Goal: Task Accomplishment & Management: Manage account settings

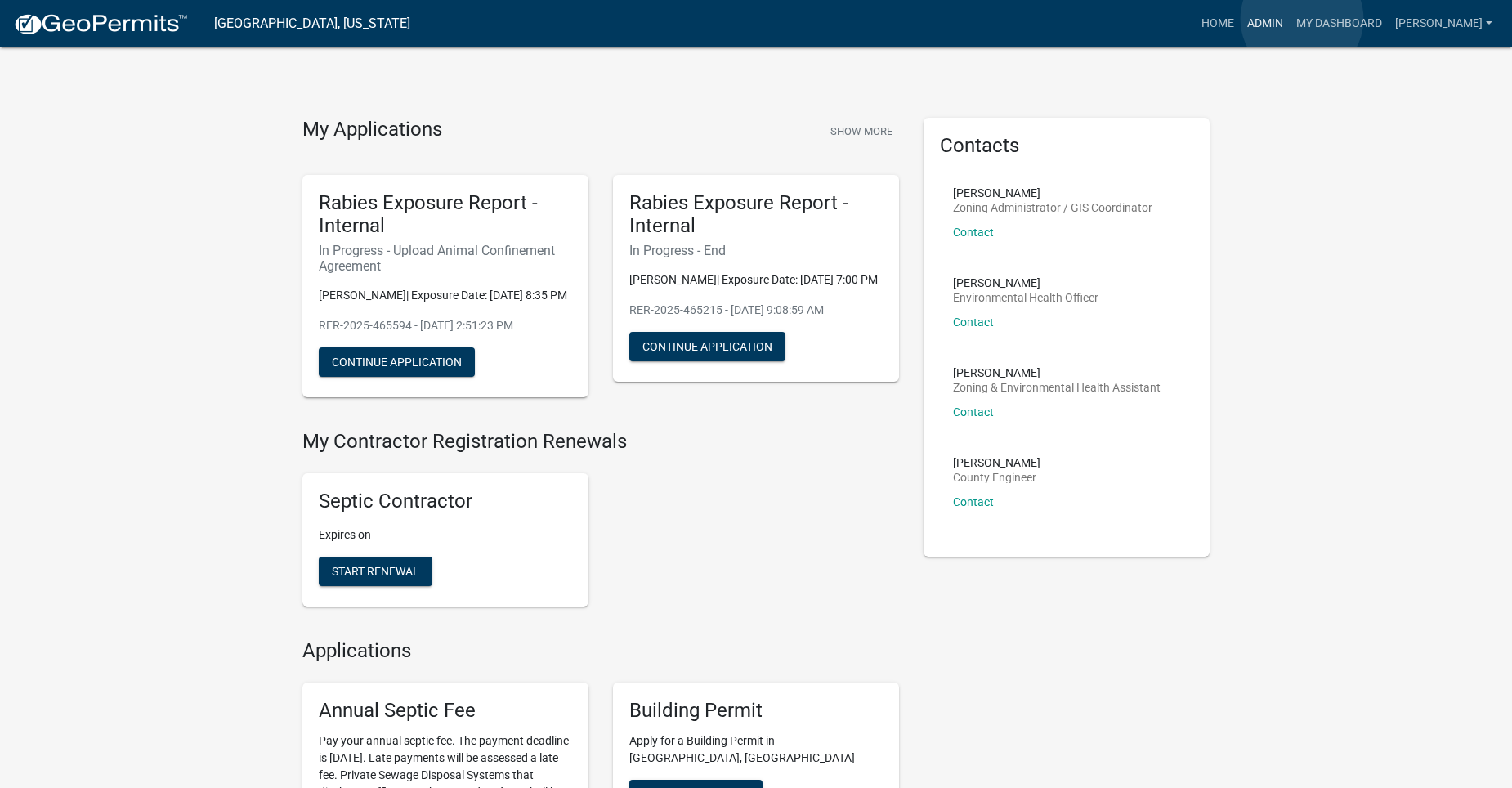
click at [1289, 19] on link "Admin" at bounding box center [1264, 23] width 49 height 31
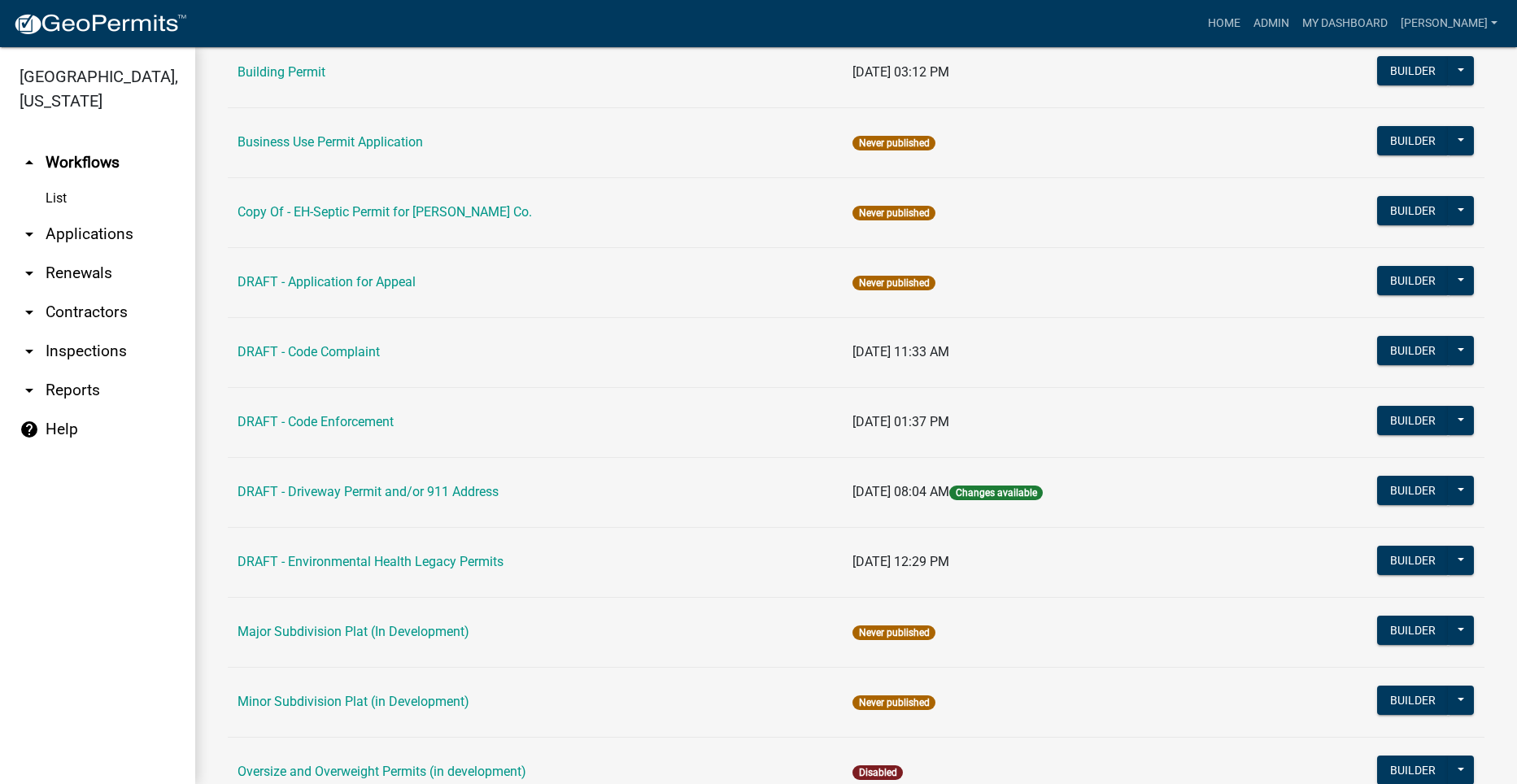
scroll to position [650, 0]
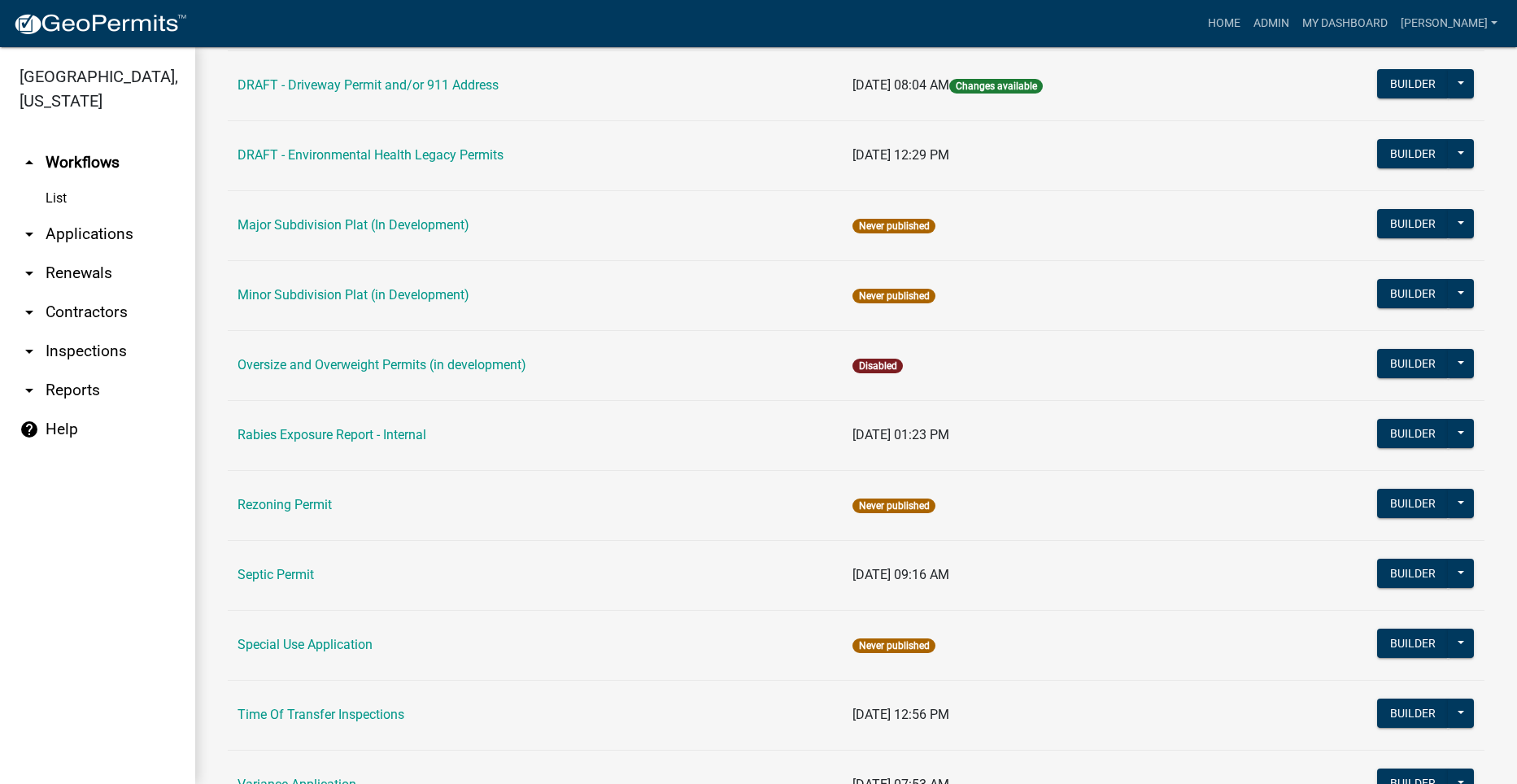
click at [302, 571] on link "Septic Permit" at bounding box center [275, 574] width 76 height 15
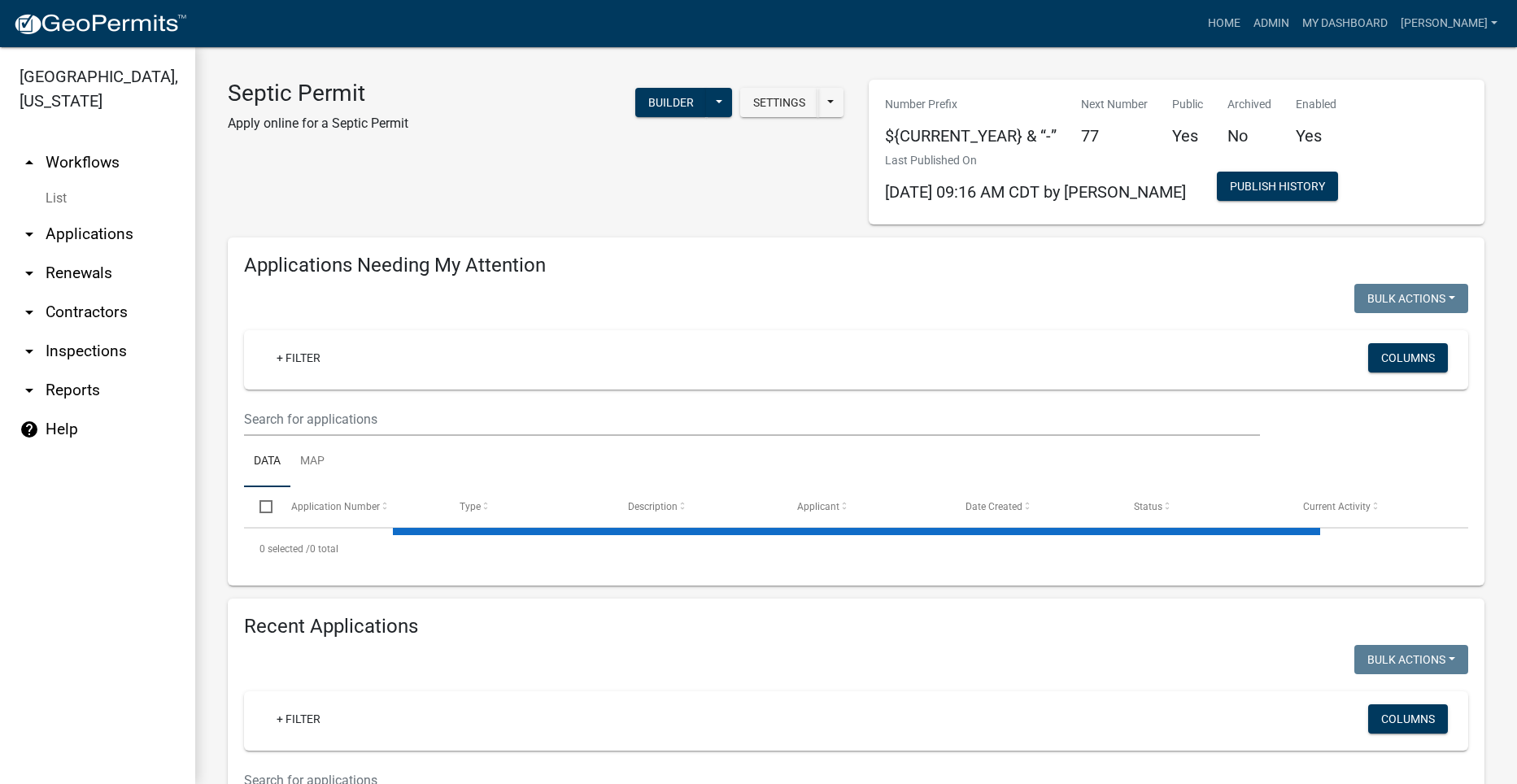
select select "2: 50"
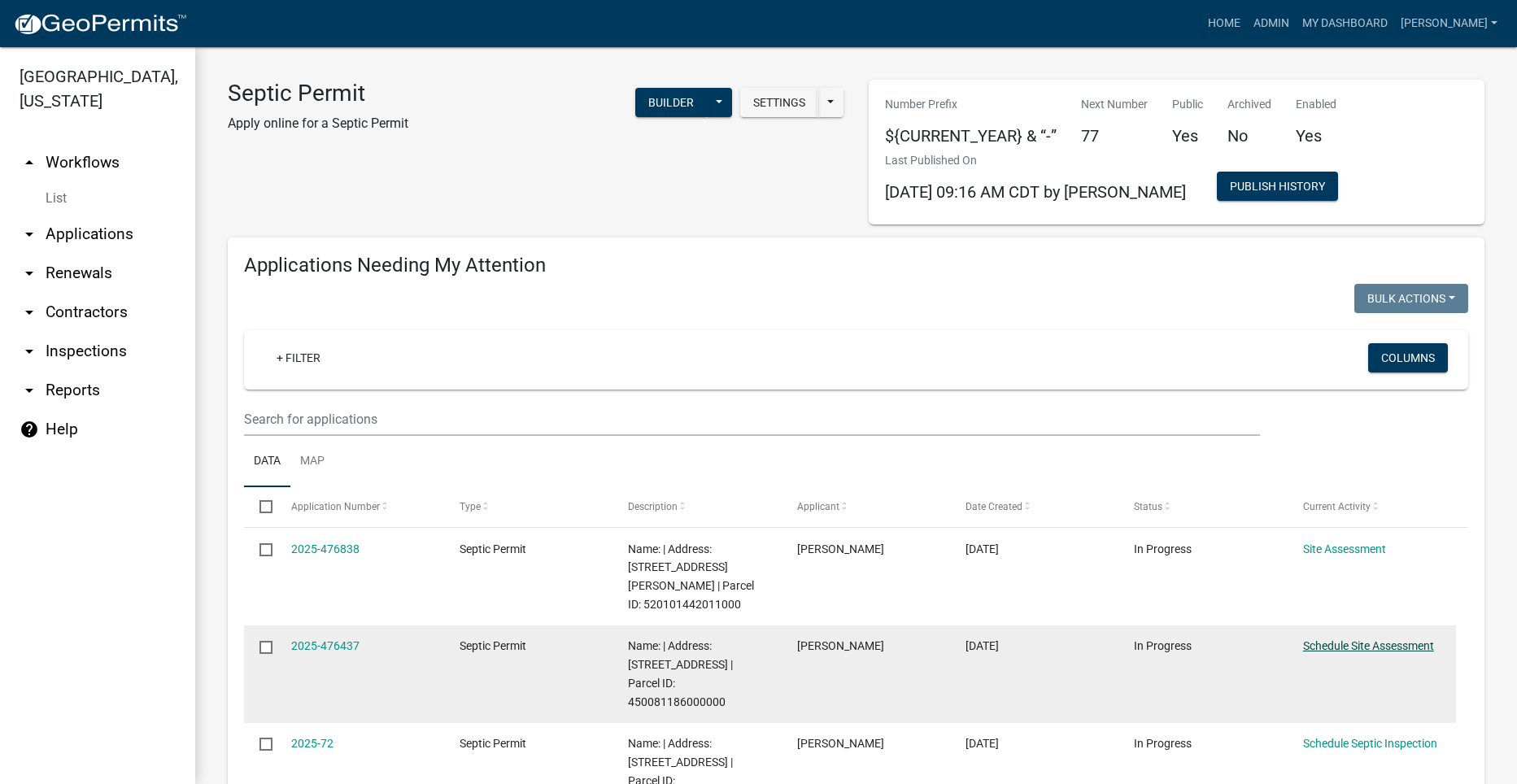
click at [1323, 640] on link "Schedule Site Assessment" at bounding box center [1369, 646] width 131 height 13
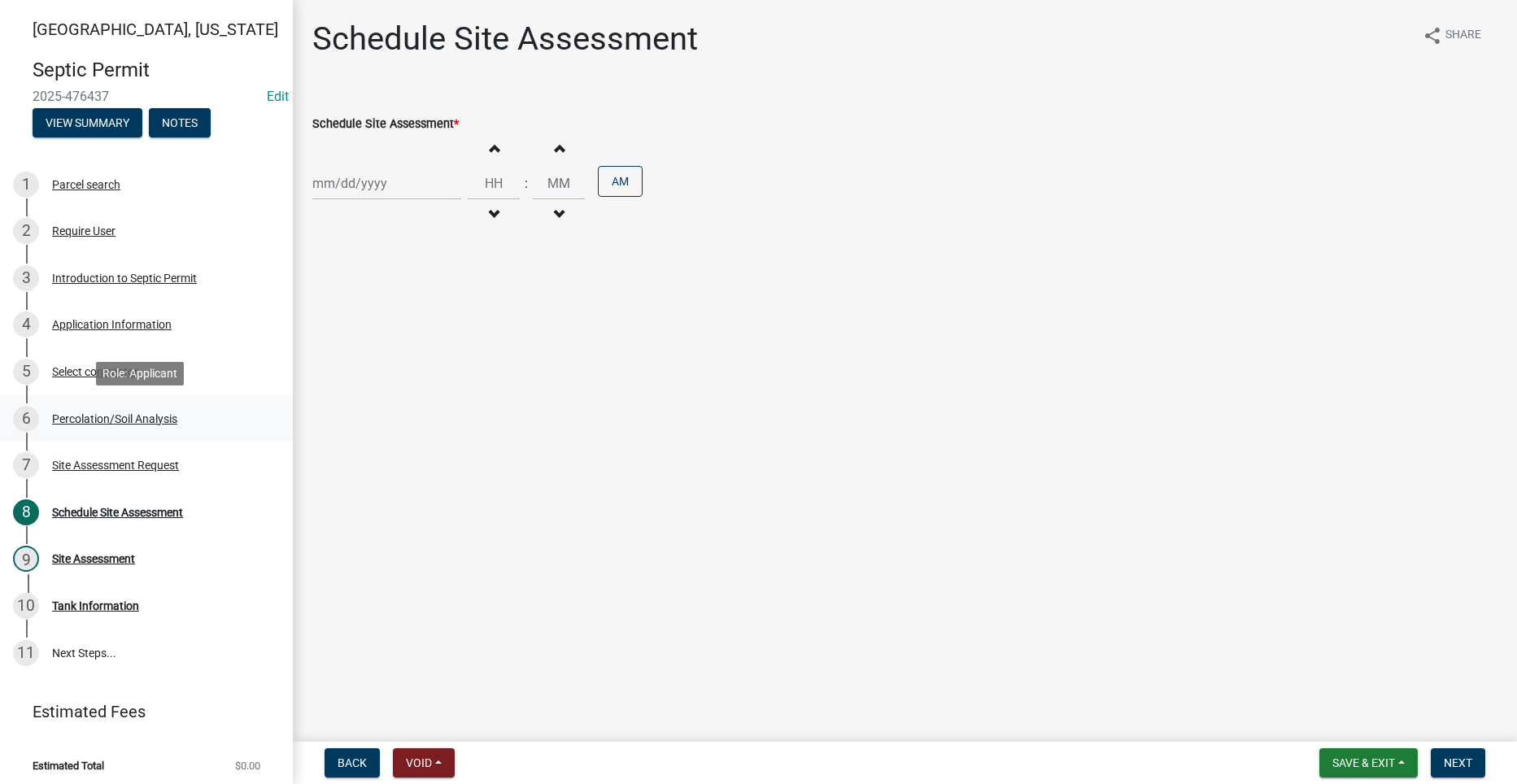
click at [85, 419] on div "Percolation/Soil Analysis" at bounding box center [115, 419] width 126 height 12
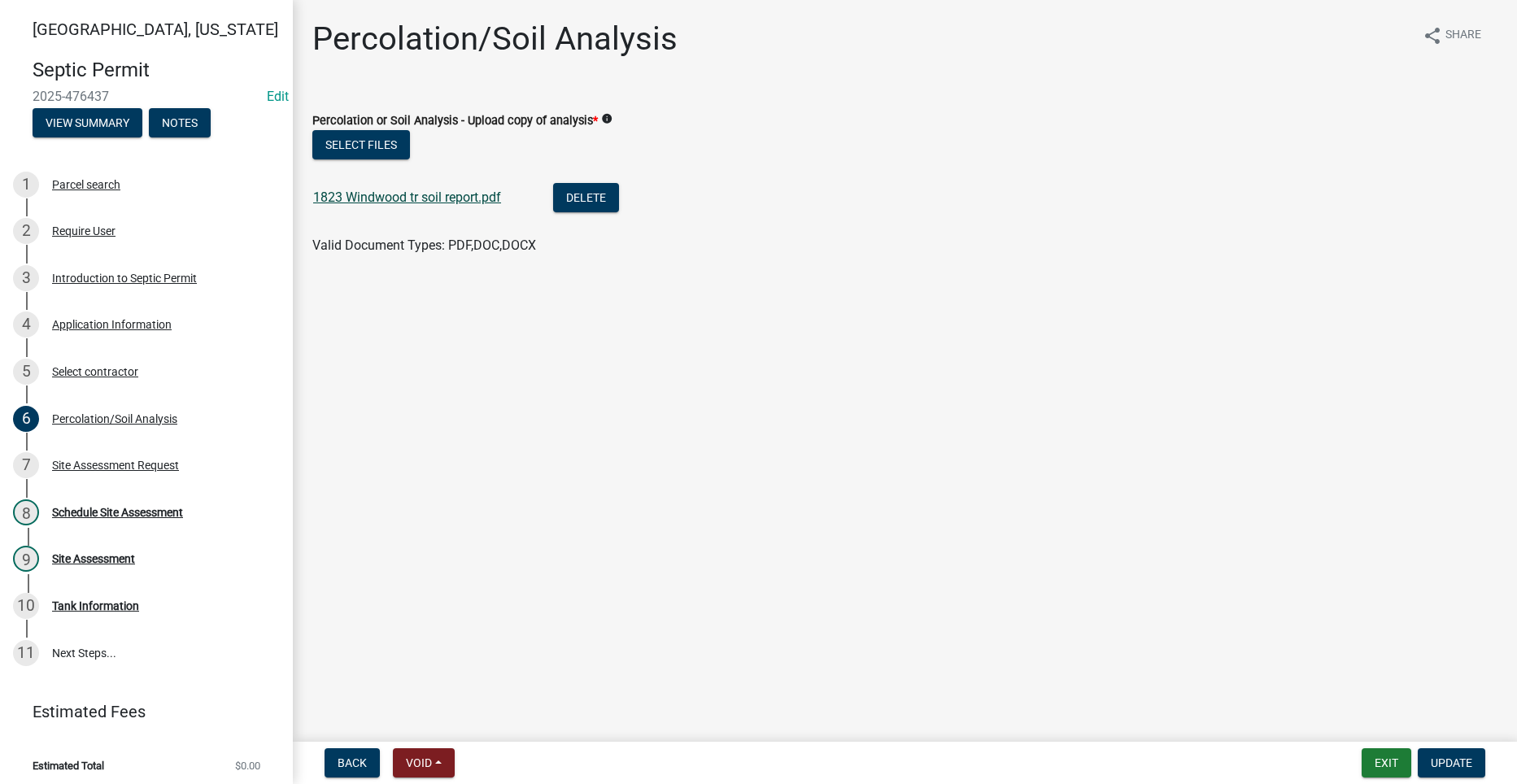
click at [390, 196] on link "1823 Windwood tr soil report.pdf" at bounding box center [406, 196] width 187 height 15
click at [375, 196] on link "1823 Windwood tr soil report.pdf" at bounding box center [406, 196] width 187 height 15
